Goal: Information Seeking & Learning: Learn about a topic

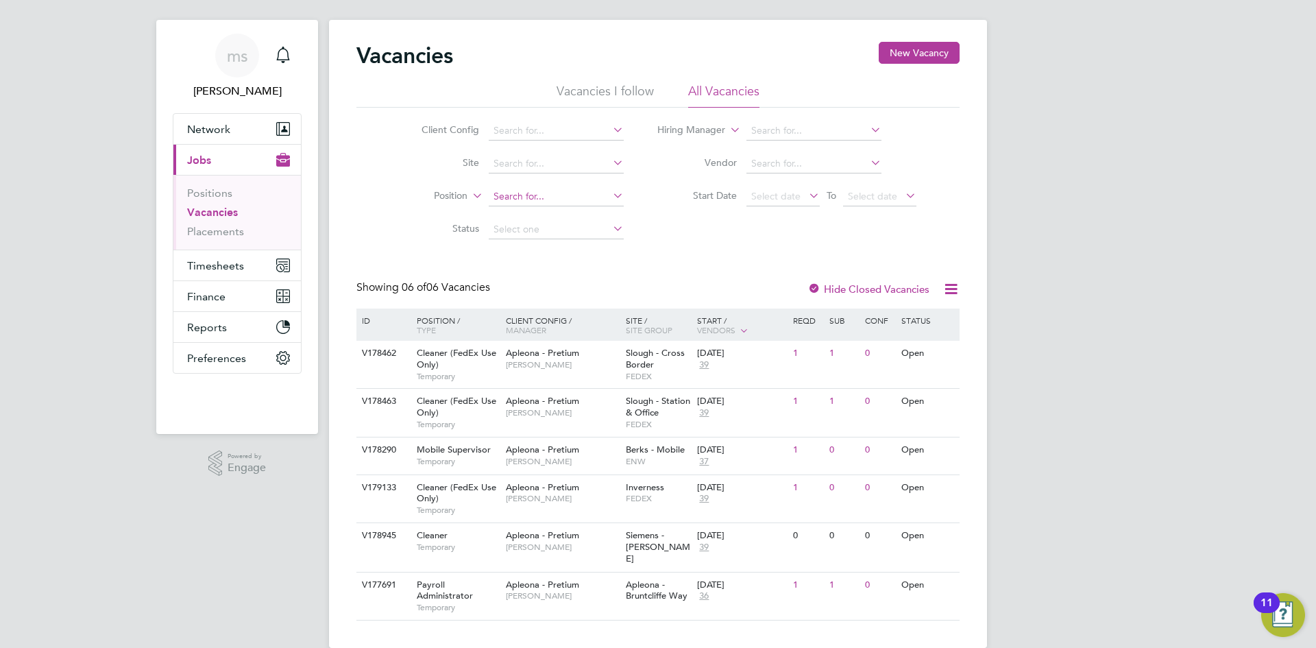
scroll to position [29, 0]
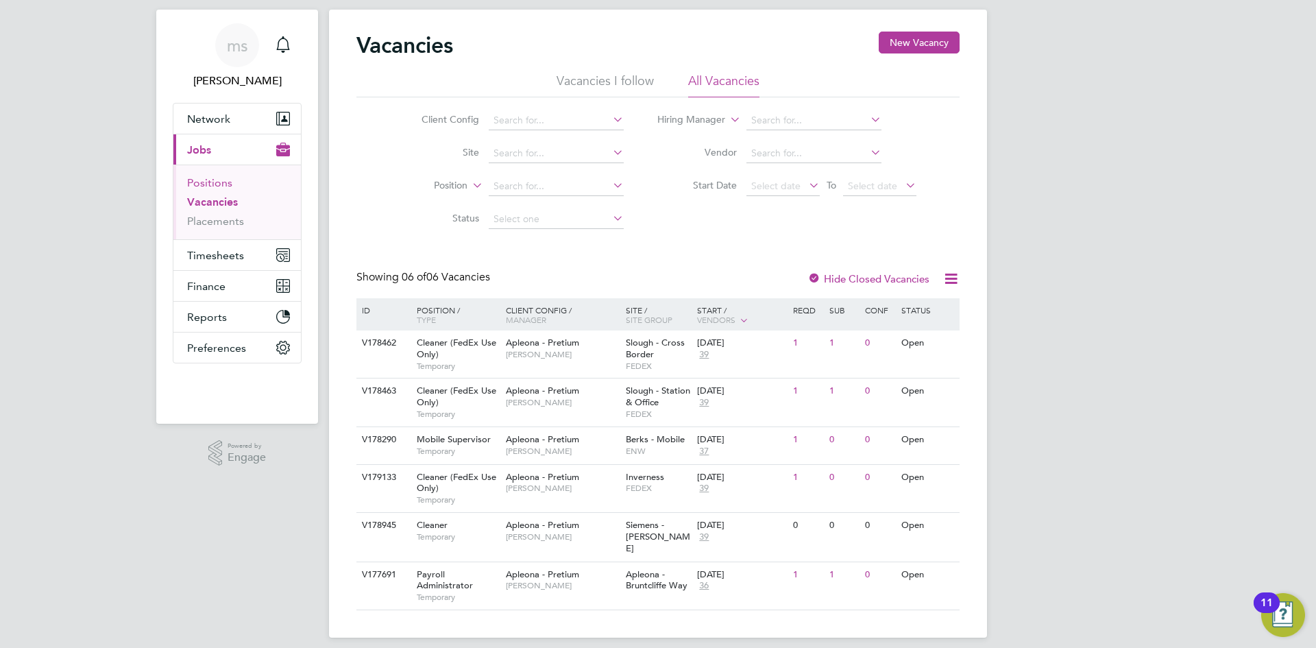
click at [224, 177] on link "Positions" at bounding box center [209, 182] width 45 height 13
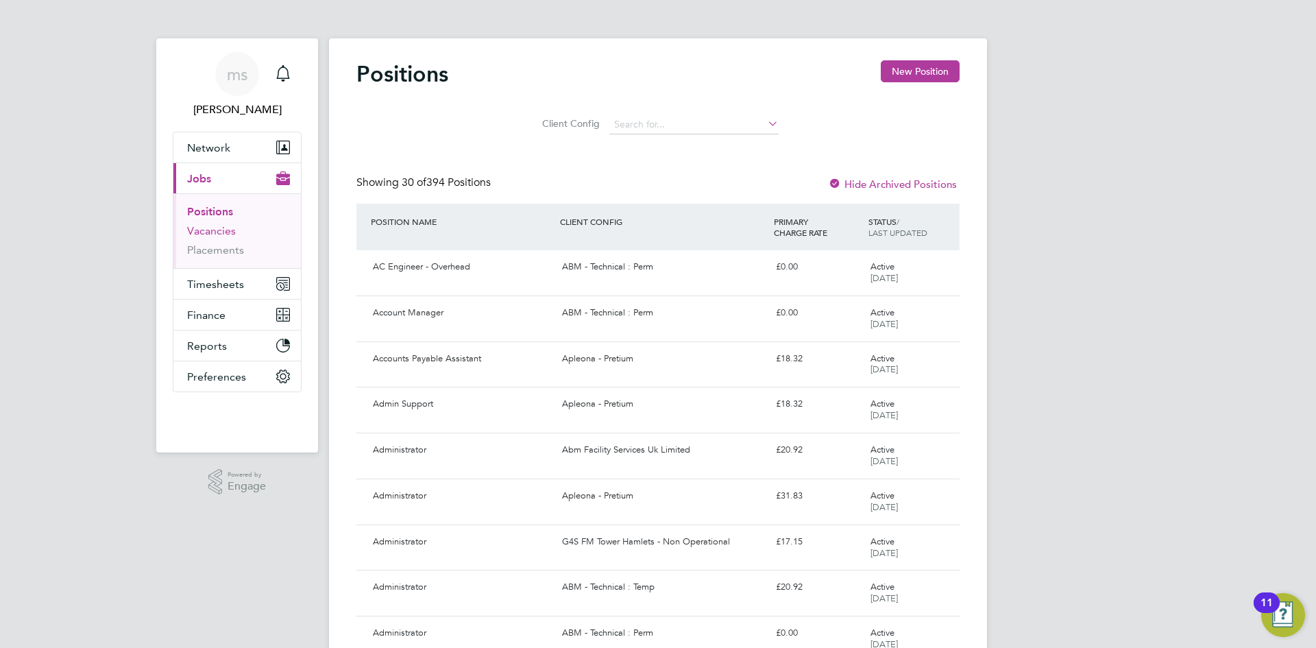
click at [202, 236] on link "Vacancies" at bounding box center [211, 230] width 49 height 13
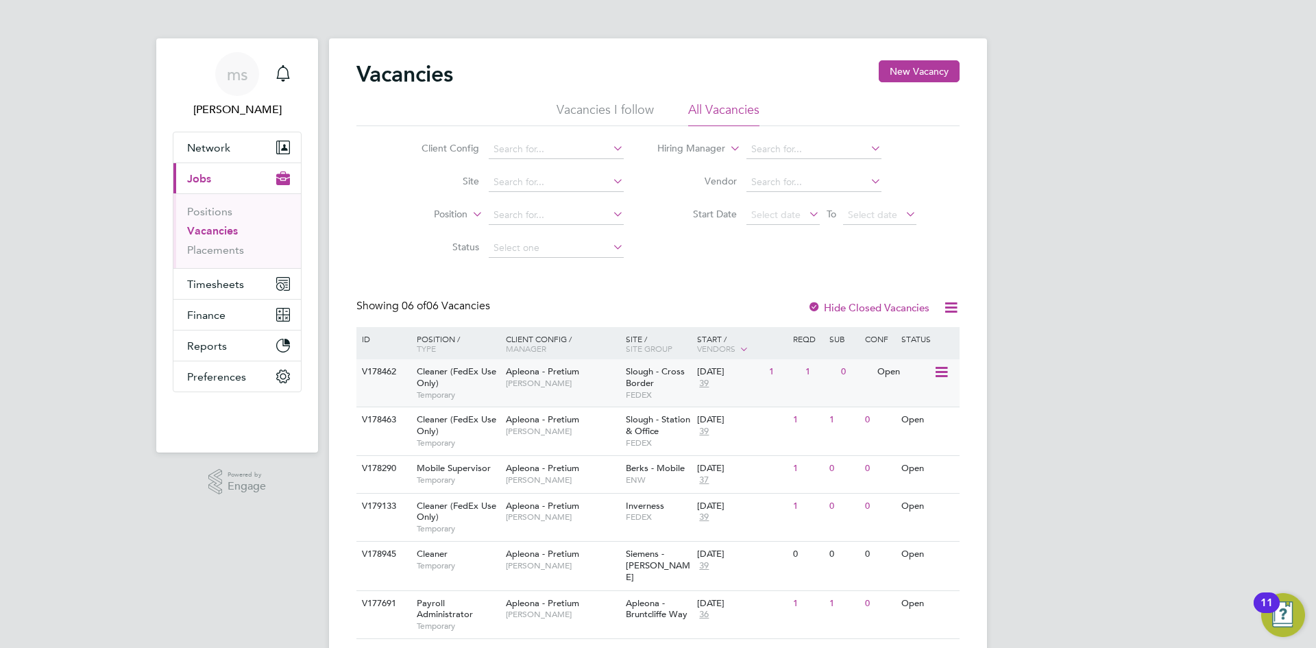
click at [589, 371] on div "Apleona - Pretium Tracy Sellick" at bounding box center [562, 377] width 120 height 36
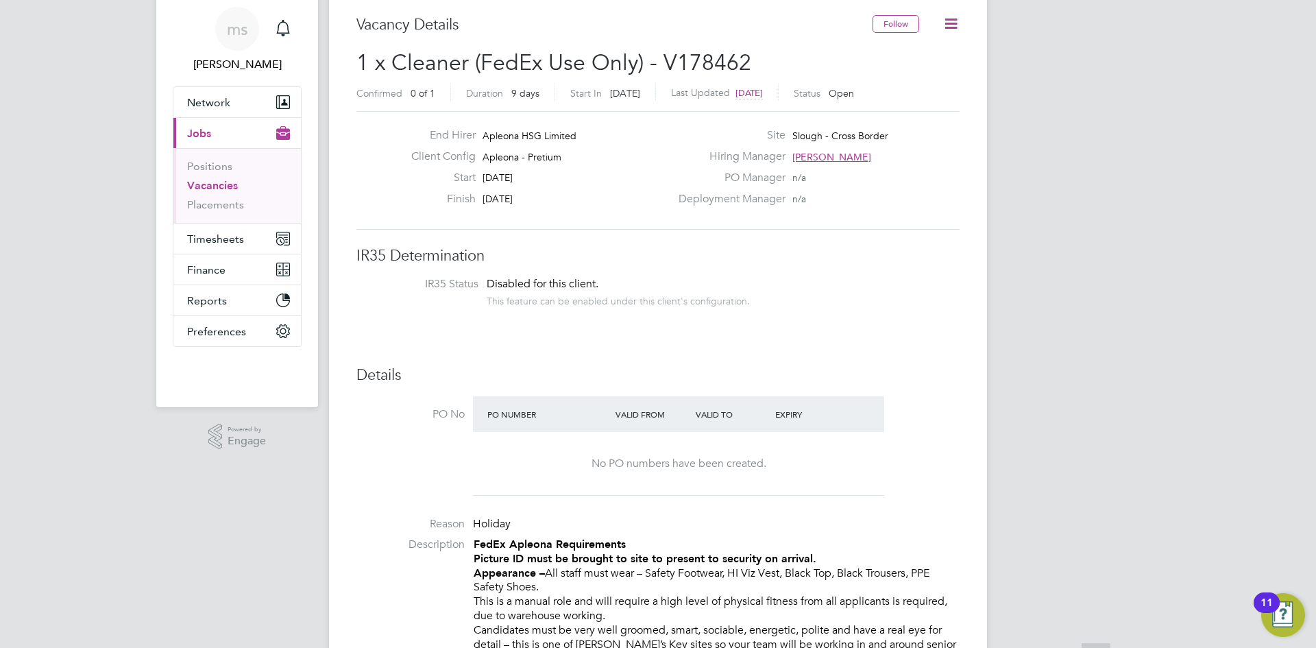
scroll to position [137, 0]
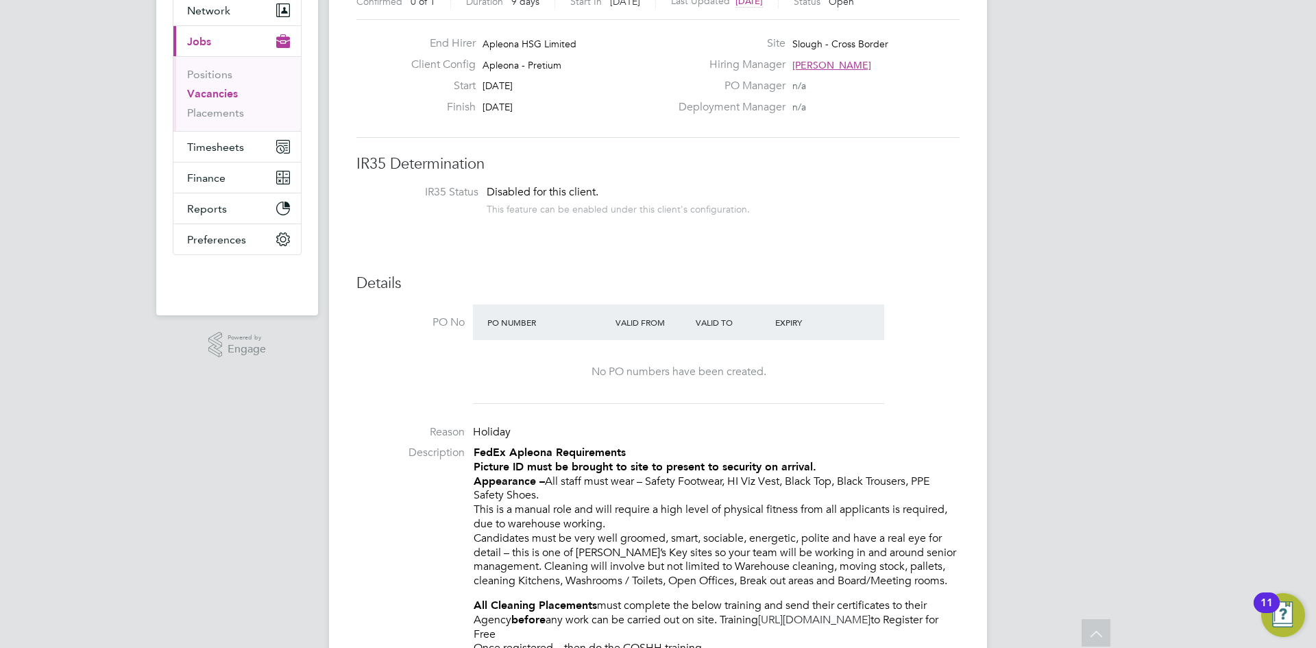
drag, startPoint x: 999, startPoint y: 452, endPoint x: 1060, endPoint y: 444, distance: 61.5
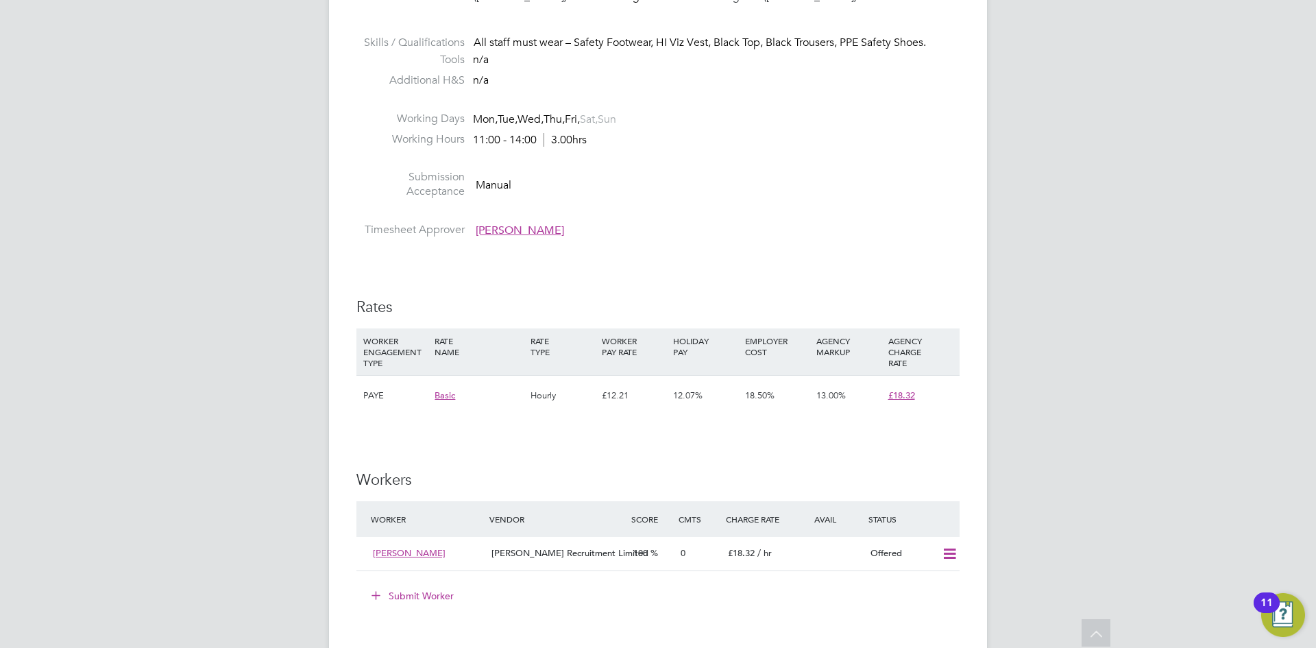
scroll to position [1028, 0]
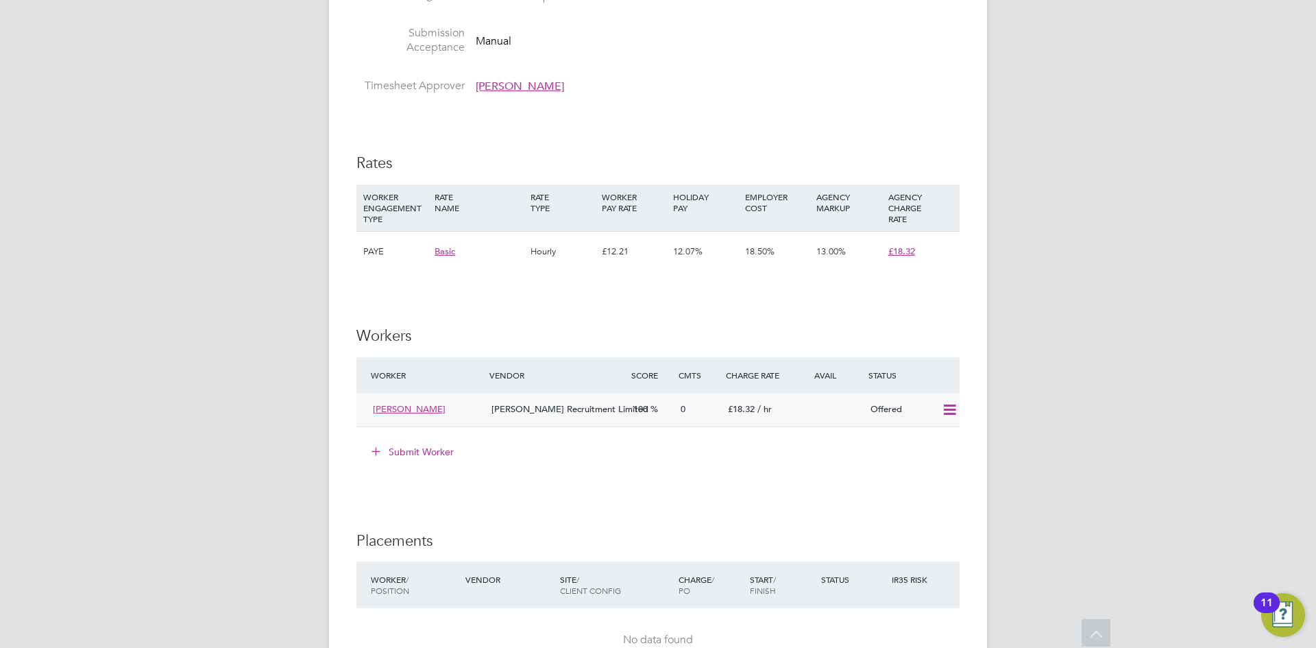
click at [951, 415] on icon at bounding box center [949, 409] width 17 height 11
click at [1039, 301] on div "ms michelle suchley Notifications Applications: Network Team Members Businesses…" at bounding box center [658, 3] width 1316 height 2063
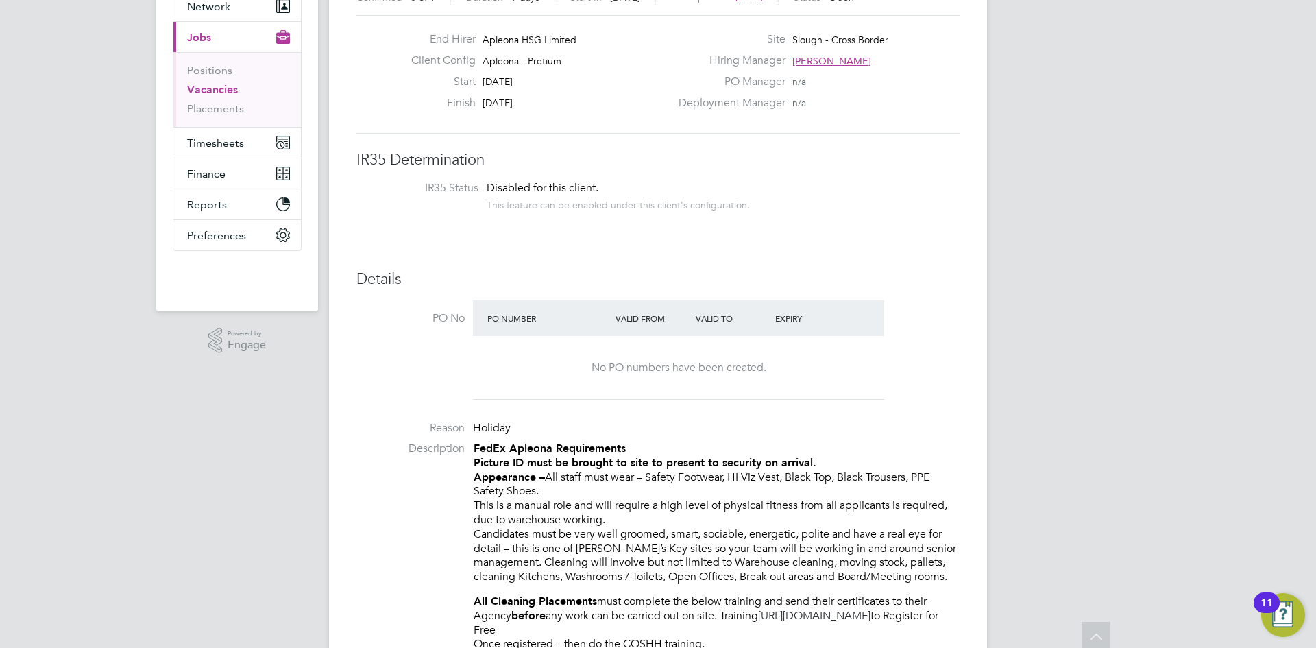
scroll to position [0, 0]
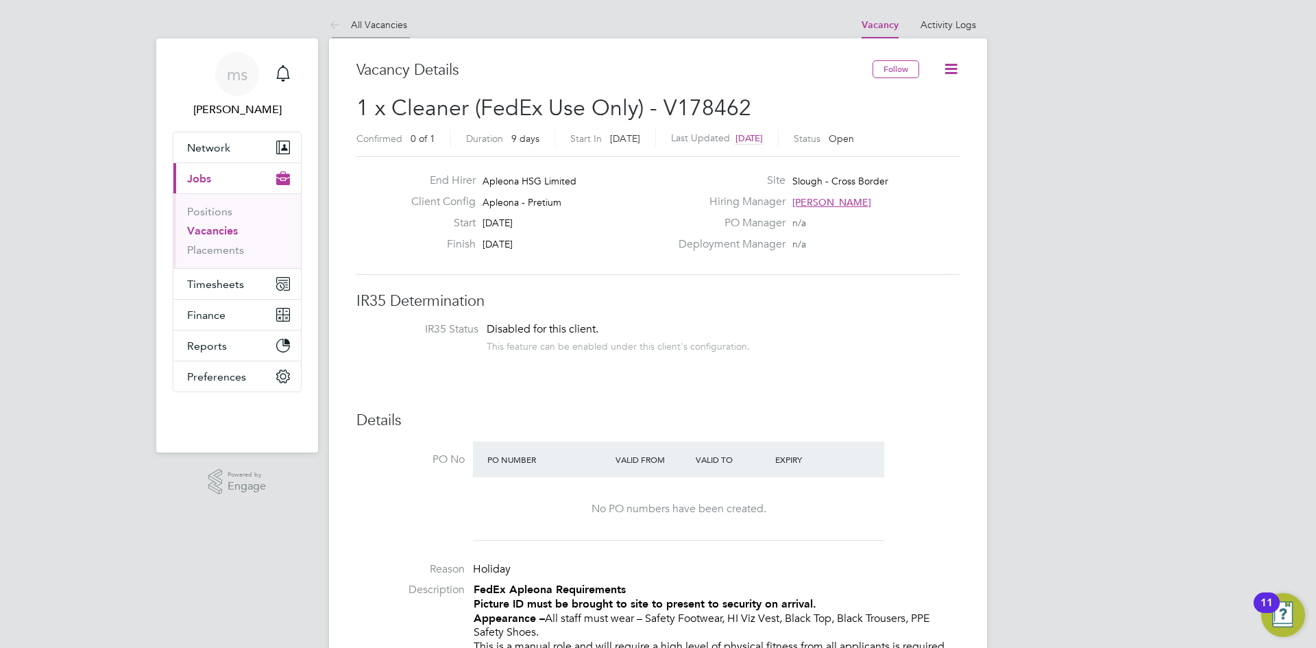
click at [339, 14] on li "All Vacancies" at bounding box center [368, 24] width 78 height 27
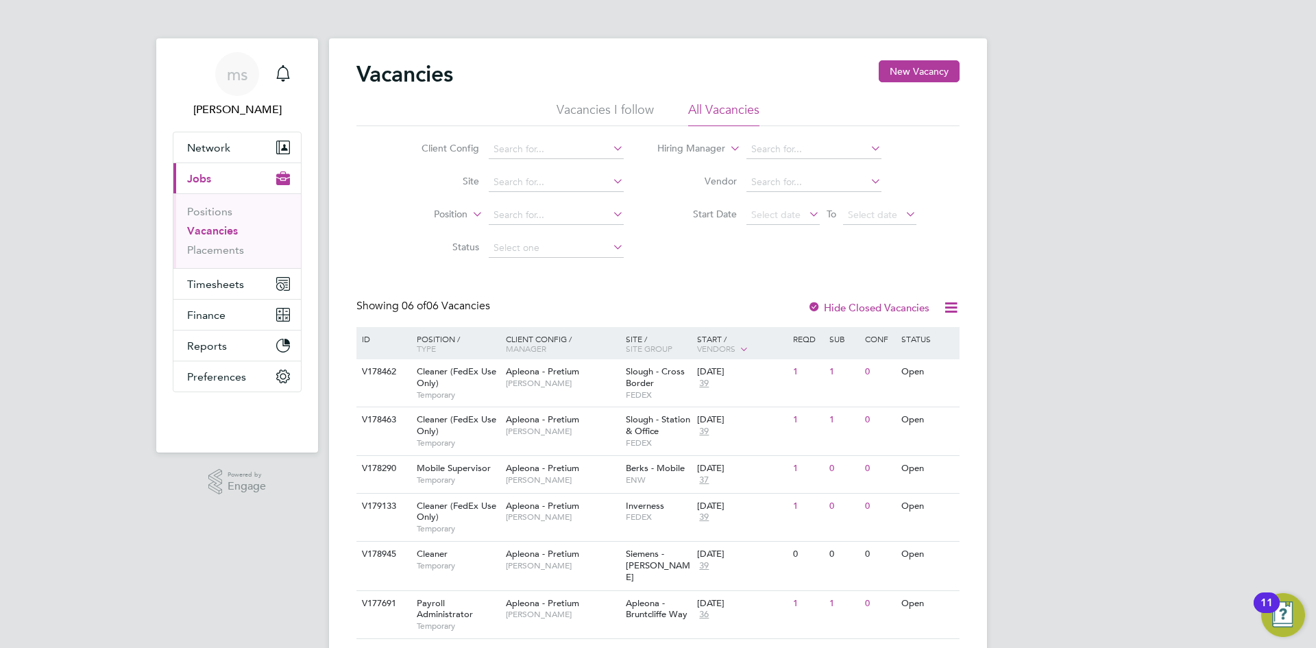
scroll to position [29, 0]
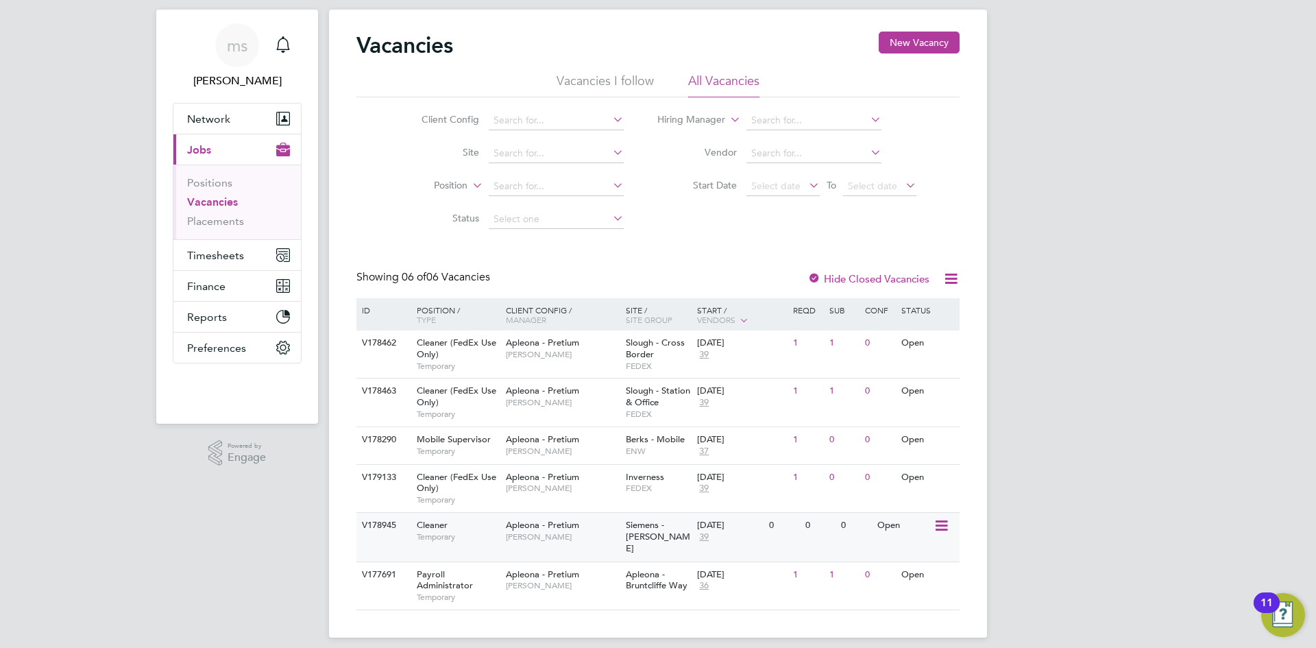
click at [601, 526] on div "Apleona - Pretium Simon Ward" at bounding box center [562, 531] width 120 height 36
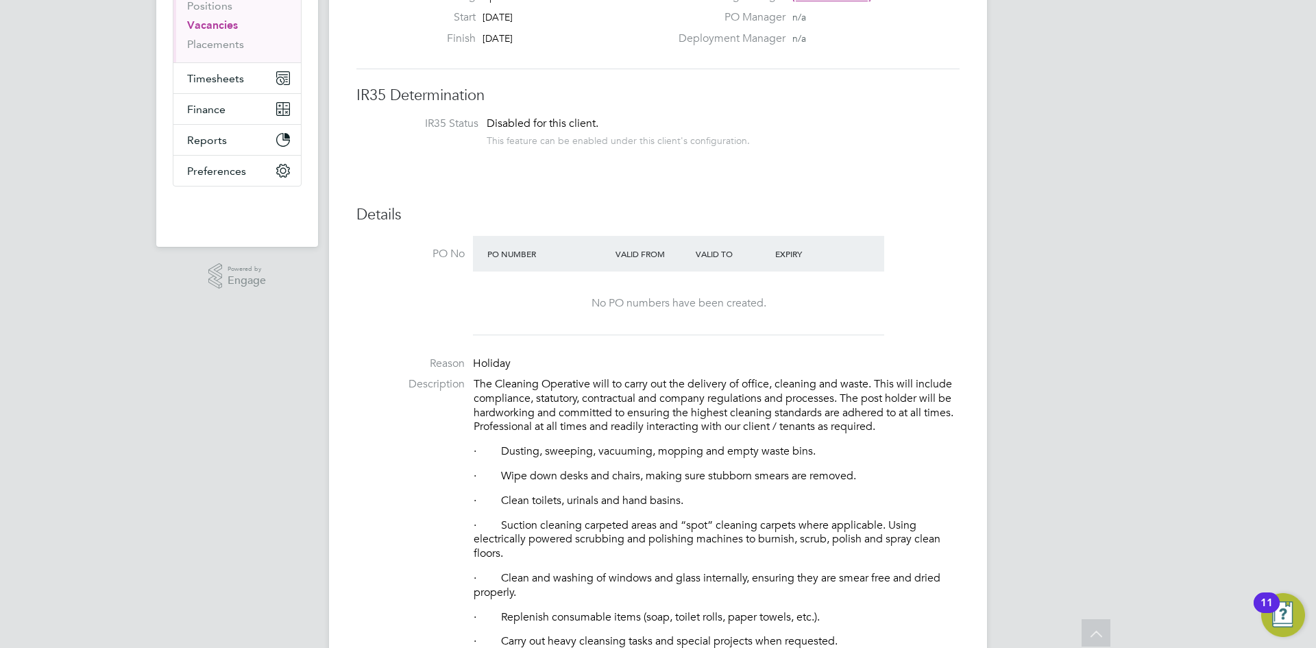
scroll to position [69, 0]
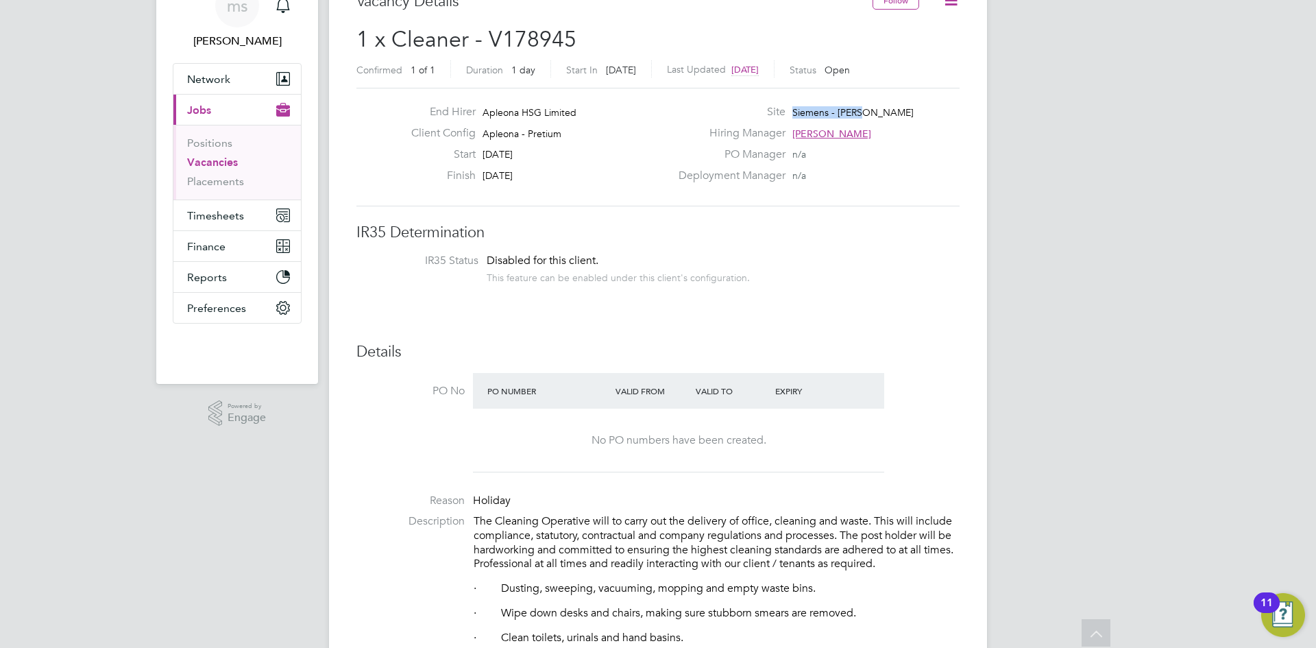
drag, startPoint x: 873, startPoint y: 108, endPoint x: 809, endPoint y: 121, distance: 65.6
click at [791, 114] on div "Site Siemens - [PERSON_NAME]" at bounding box center [817, 115] width 295 height 21
copy span "Siemens - [PERSON_NAME]"
